Goal: Navigation & Orientation: Find specific page/section

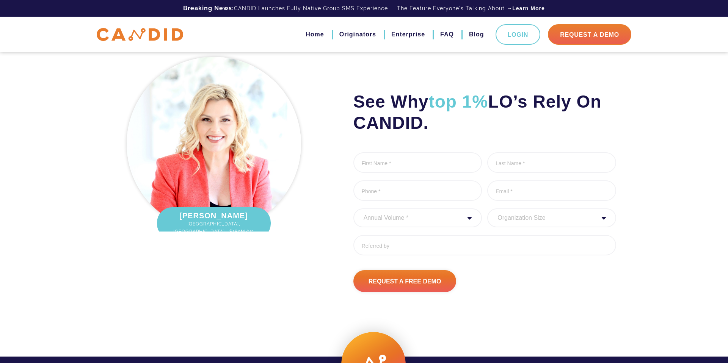
scroll to position [998, 0]
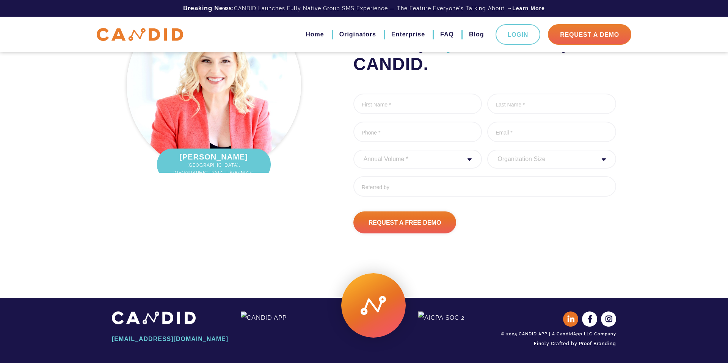
click at [571, 323] on icon at bounding box center [571, 319] width 15 height 15
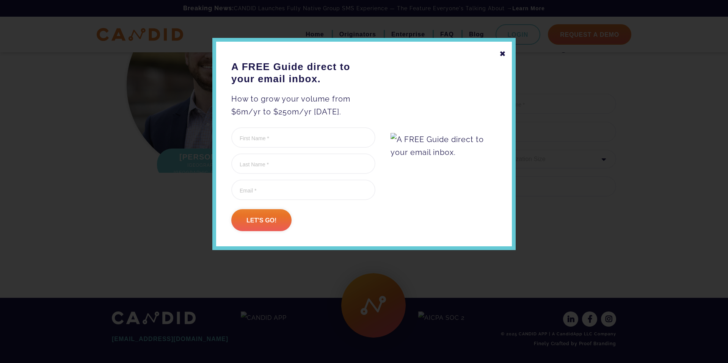
click at [503, 57] on div "✖" at bounding box center [503, 53] width 7 height 13
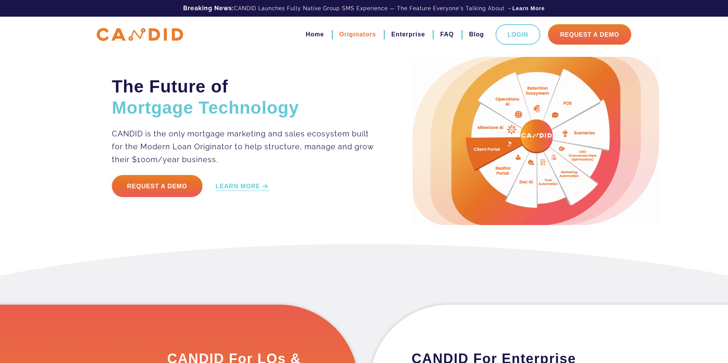
click at [357, 35] on link "Originators" at bounding box center [358, 34] width 37 height 13
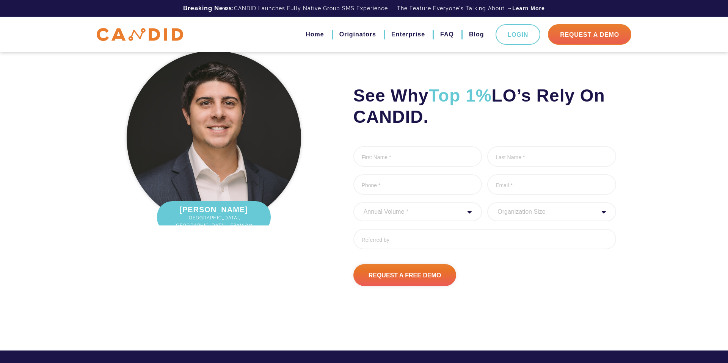
scroll to position [2525, 0]
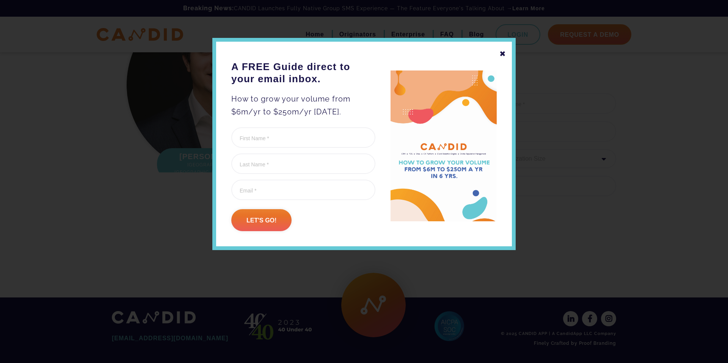
click at [505, 52] on div "✖" at bounding box center [503, 53] width 7 height 13
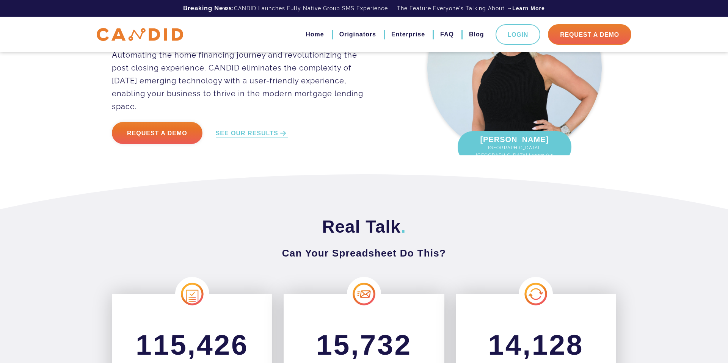
scroll to position [36, 0]
